Goal: Find specific page/section: Find specific page/section

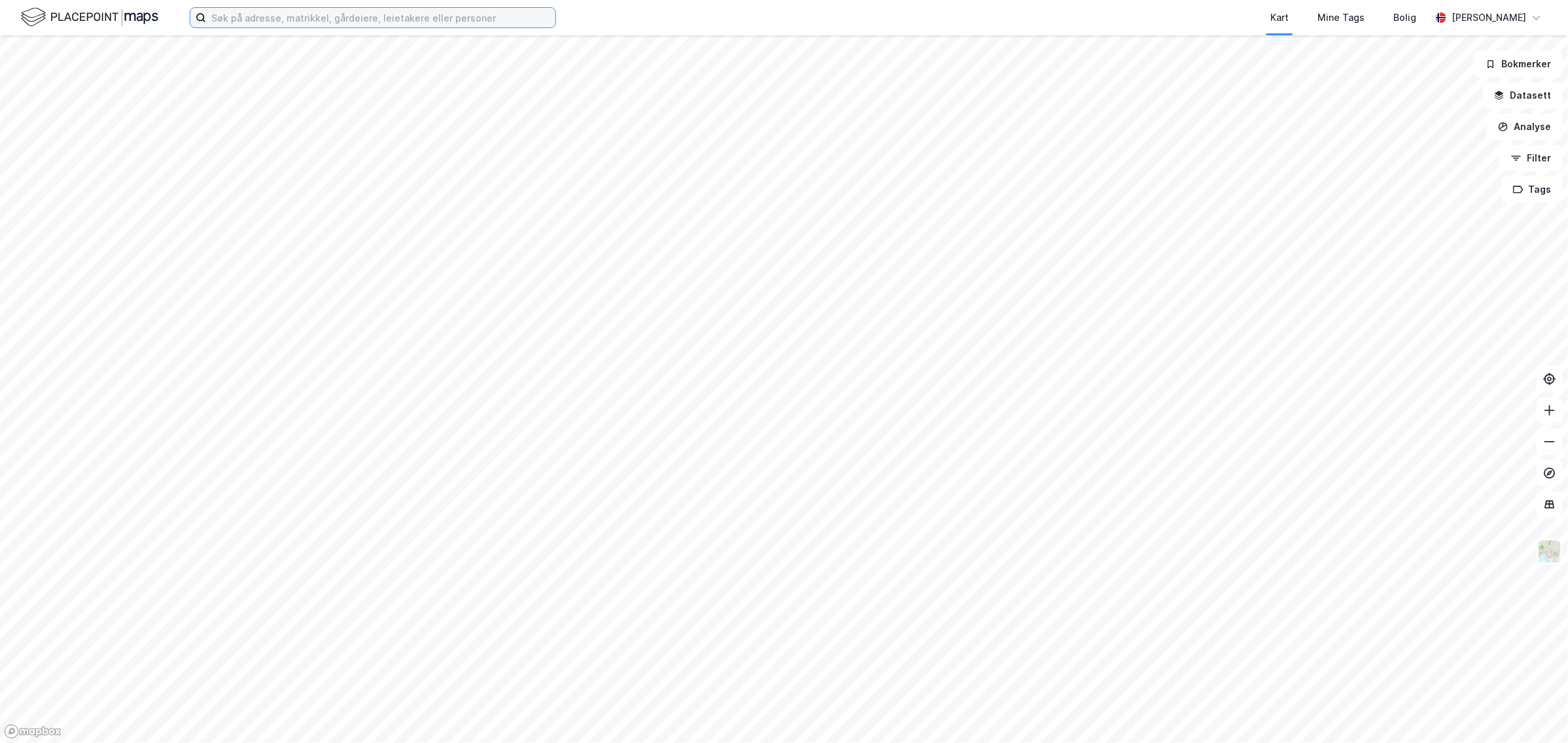
click at [258, 10] on input at bounding box center [380, 18] width 350 height 20
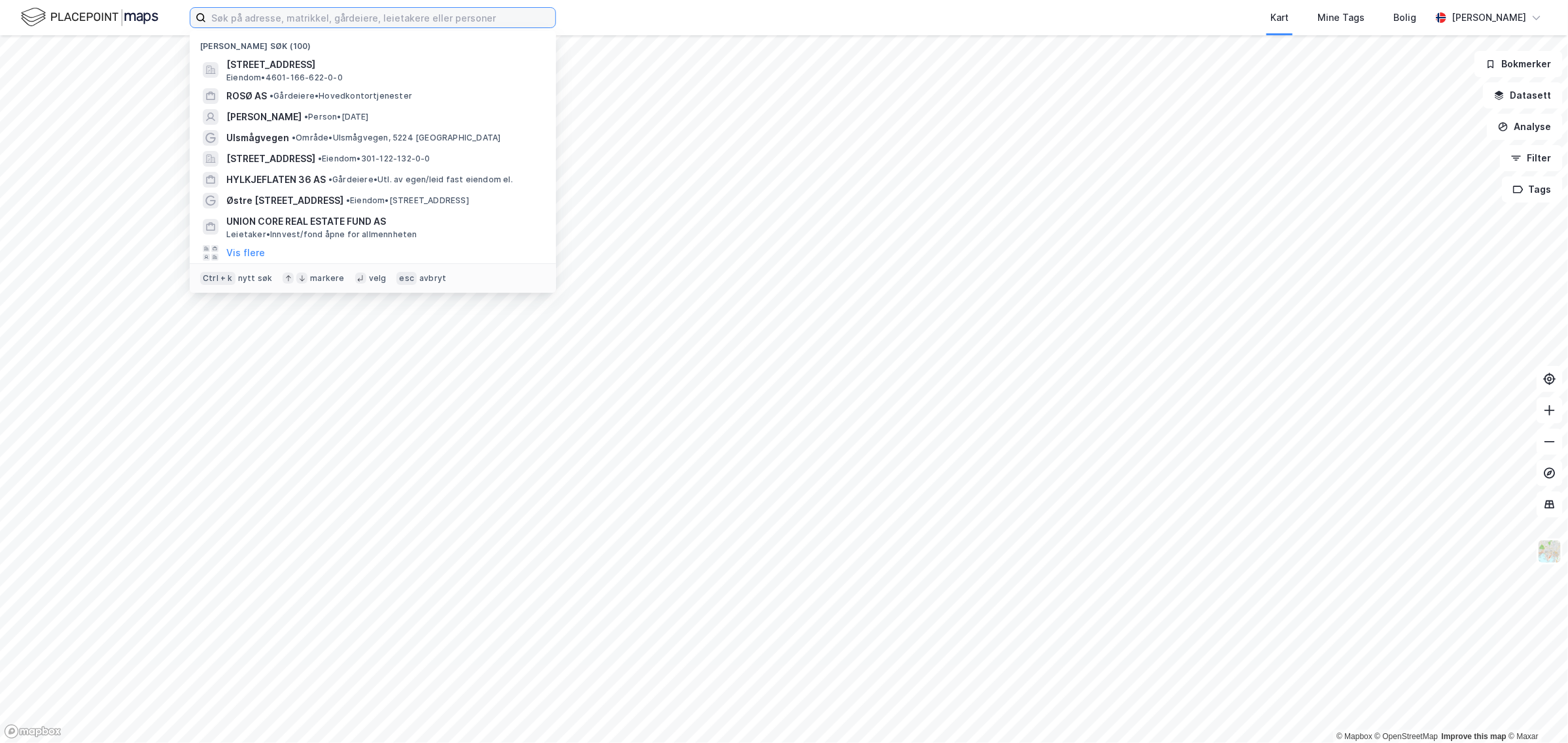
paste input "[STREET_ADDRESS]"
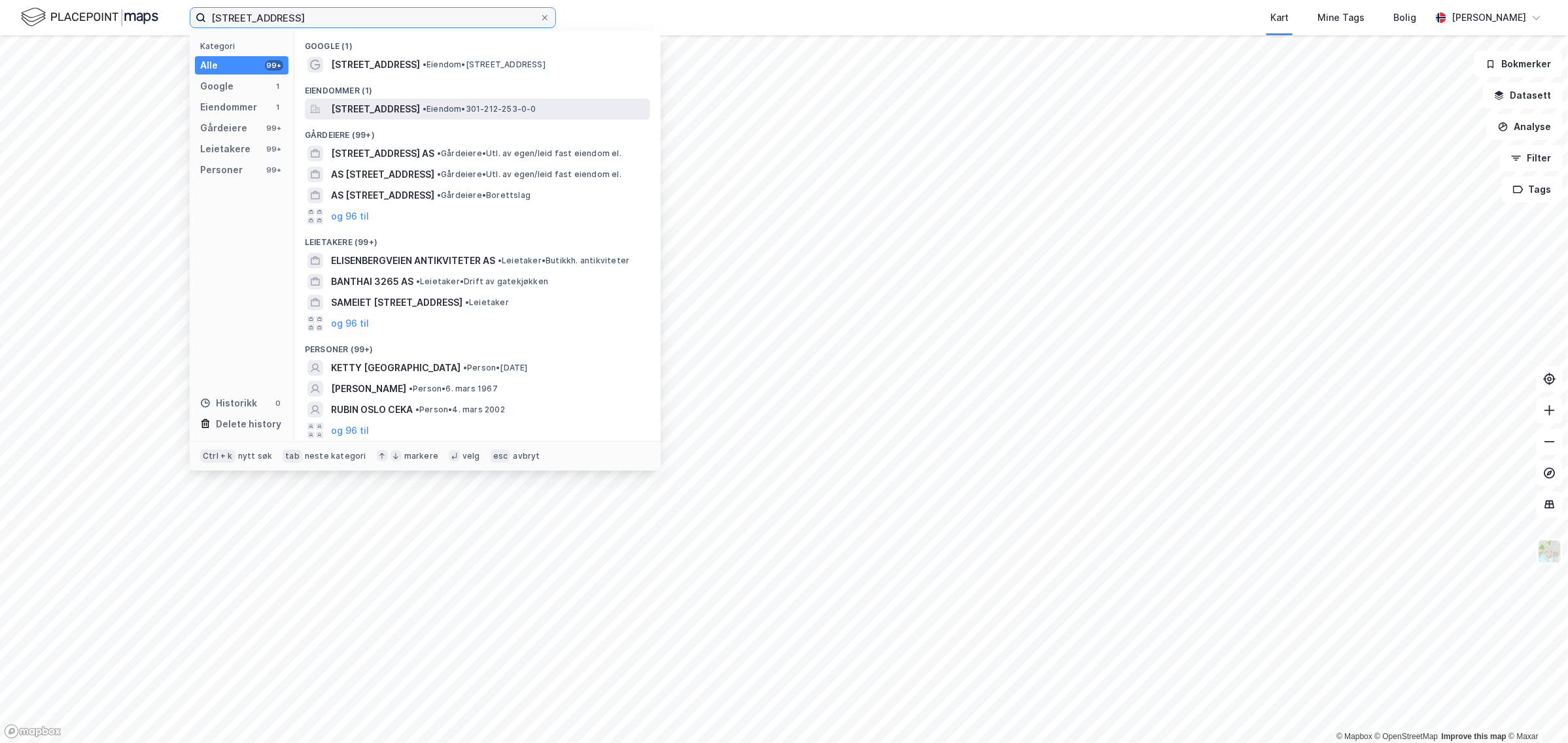
type input "[STREET_ADDRESS]"
click at [395, 108] on span "[STREET_ADDRESS]" at bounding box center [375, 110] width 89 height 16
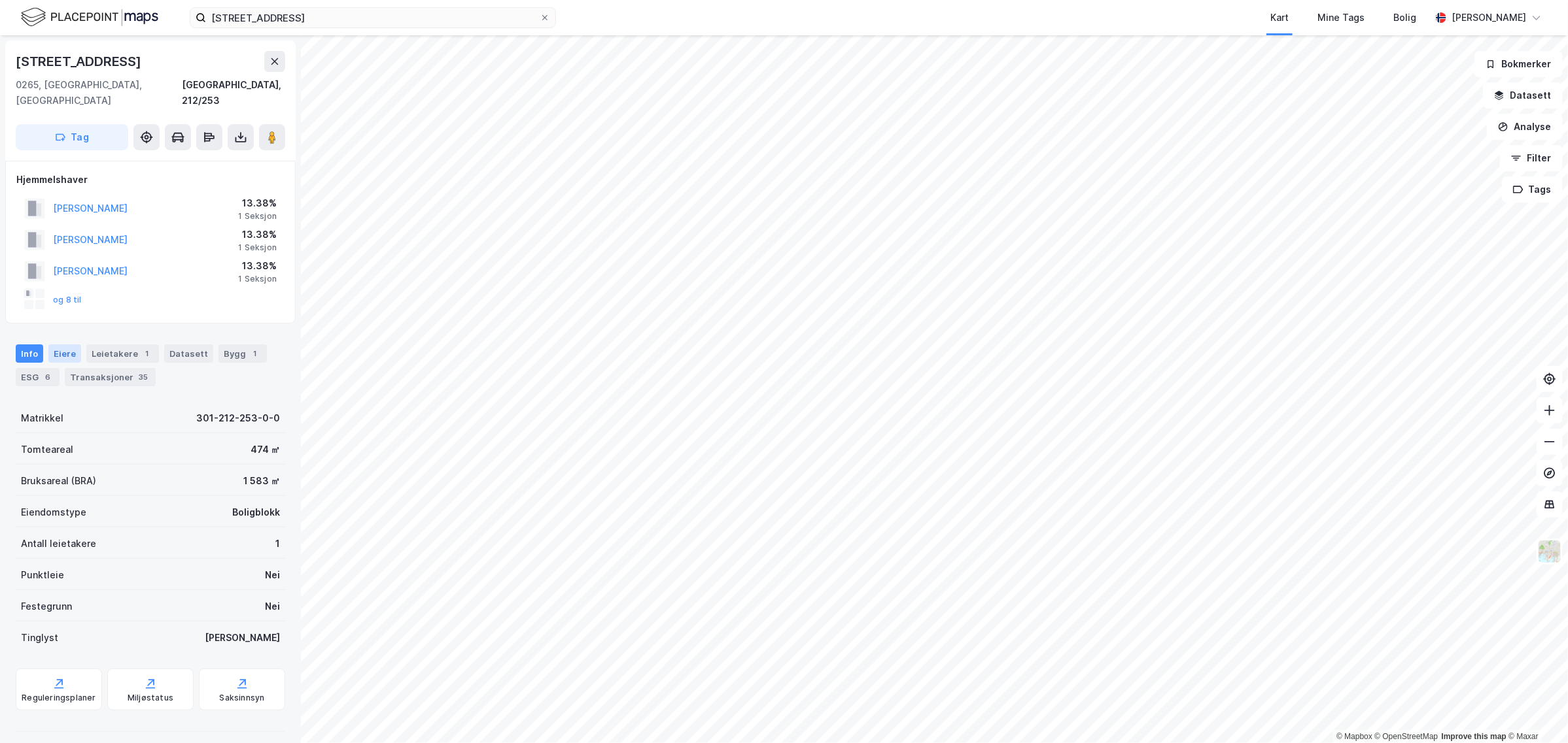
click at [68, 345] on div "Eiere" at bounding box center [64, 353] width 32 height 19
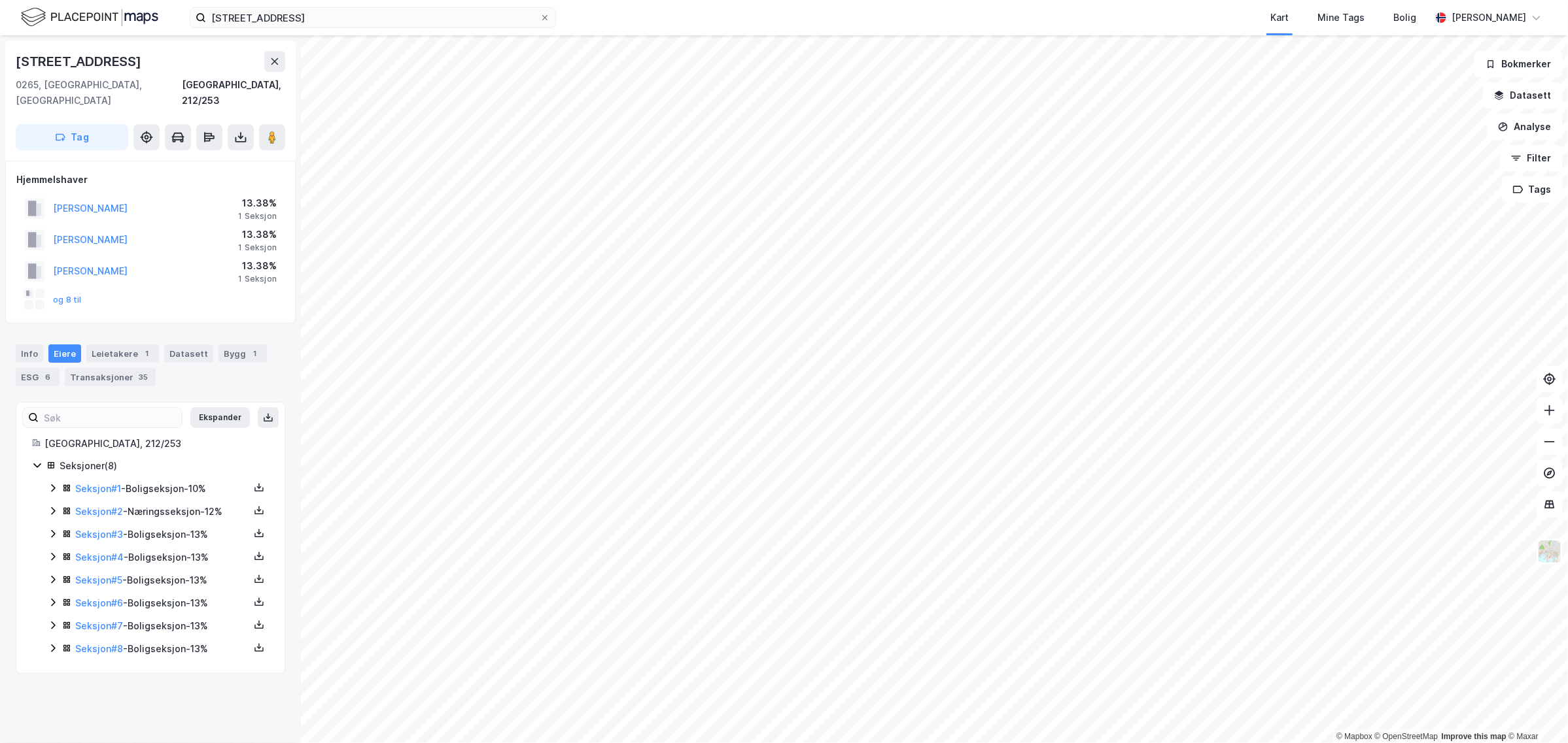
click at [51, 621] on icon at bounding box center [53, 626] width 11 height 11
click at [50, 688] on icon at bounding box center [53, 693] width 11 height 11
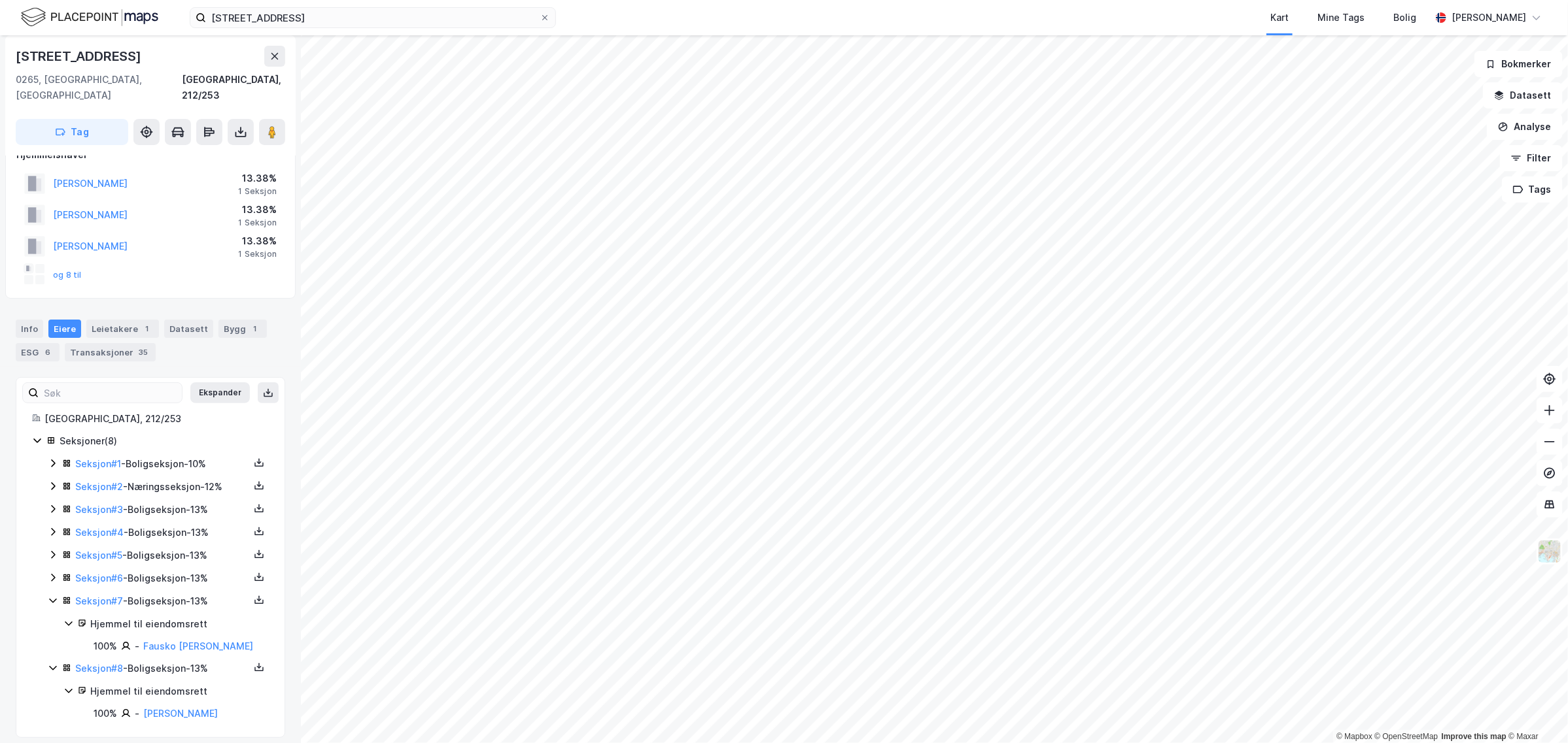
click at [51, 573] on icon at bounding box center [53, 578] width 11 height 11
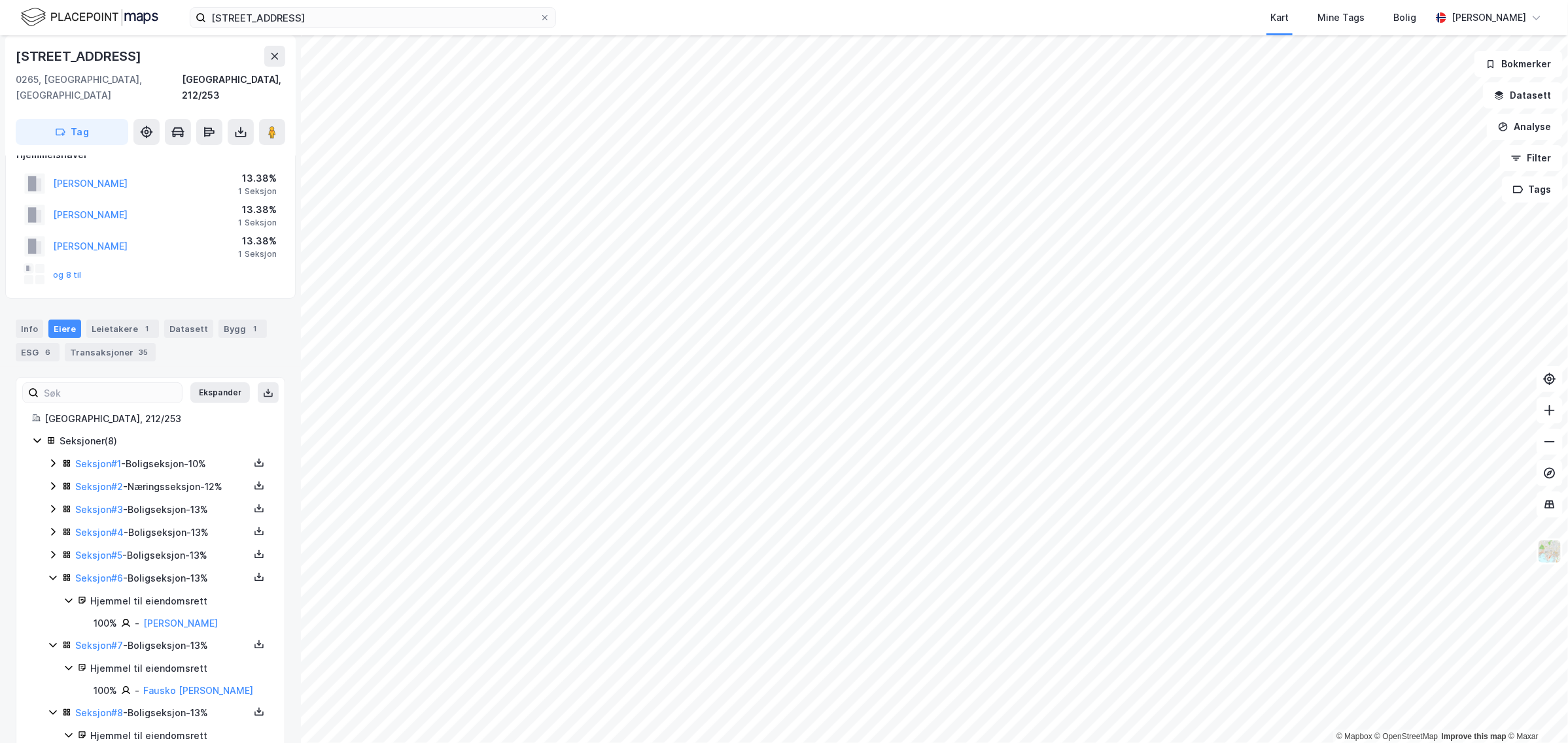
click at [57, 550] on icon at bounding box center [53, 555] width 11 height 11
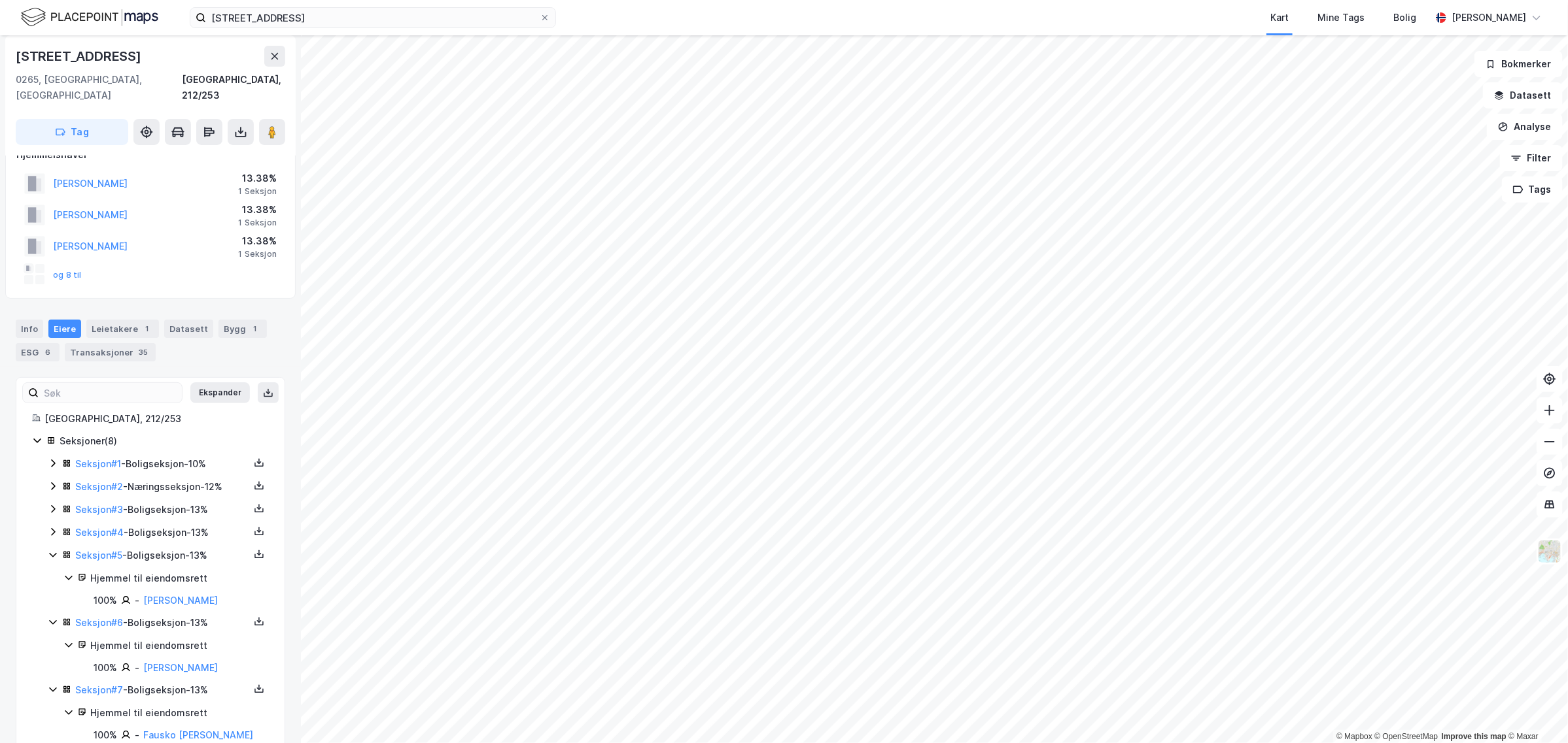
click at [58, 527] on icon at bounding box center [53, 532] width 11 height 11
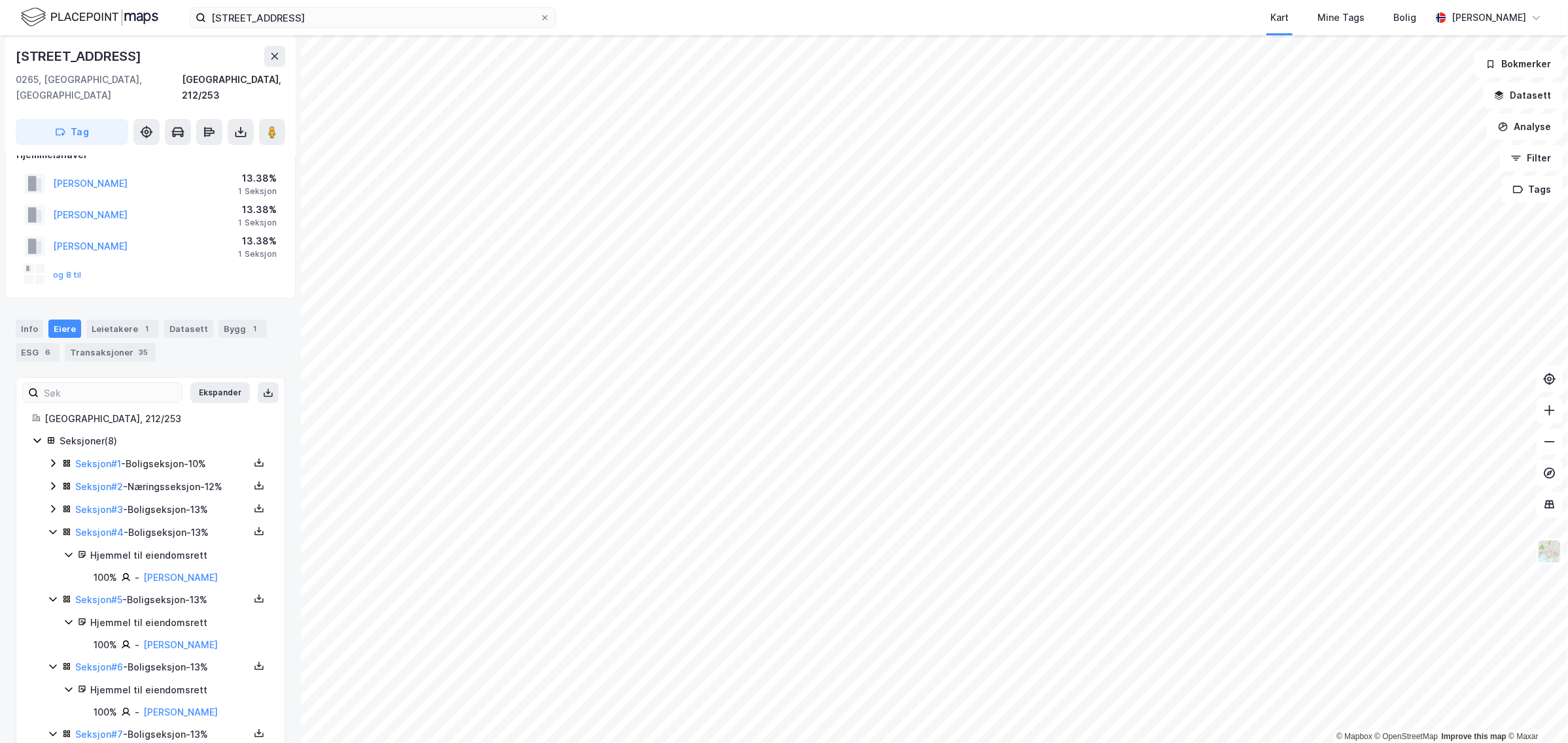
click at [58, 504] on icon at bounding box center [53, 509] width 11 height 11
click at [56, 482] on icon at bounding box center [53, 487] width 11 height 11
click at [56, 458] on icon at bounding box center [53, 463] width 11 height 11
